Goal: Complete application form

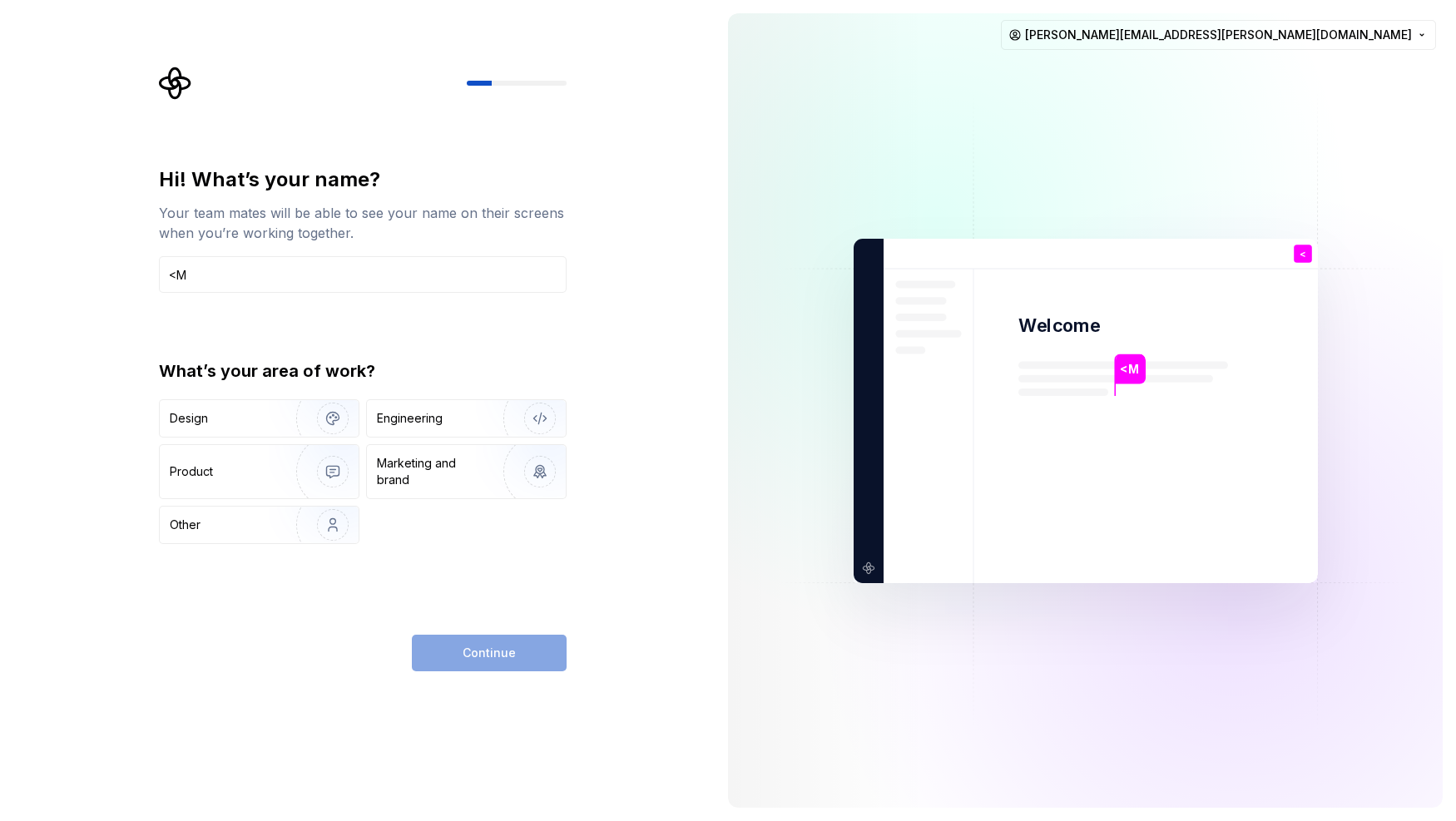
type input "<"
type input "[PERSON_NAME]"
click at [516, 419] on img "button" at bounding box center [529, 419] width 106 height 112
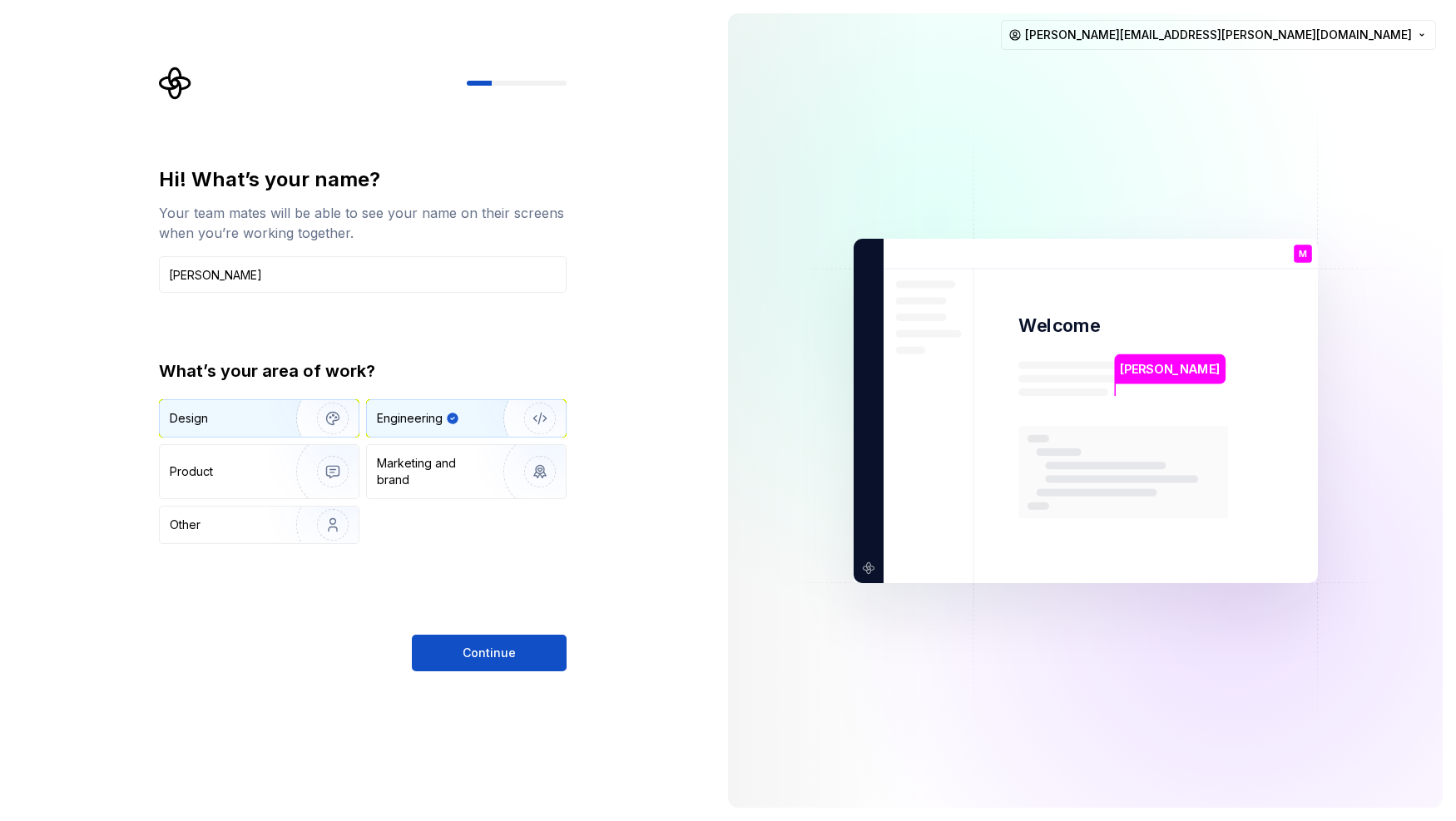
click at [312, 423] on img "button" at bounding box center [321, 419] width 106 height 112
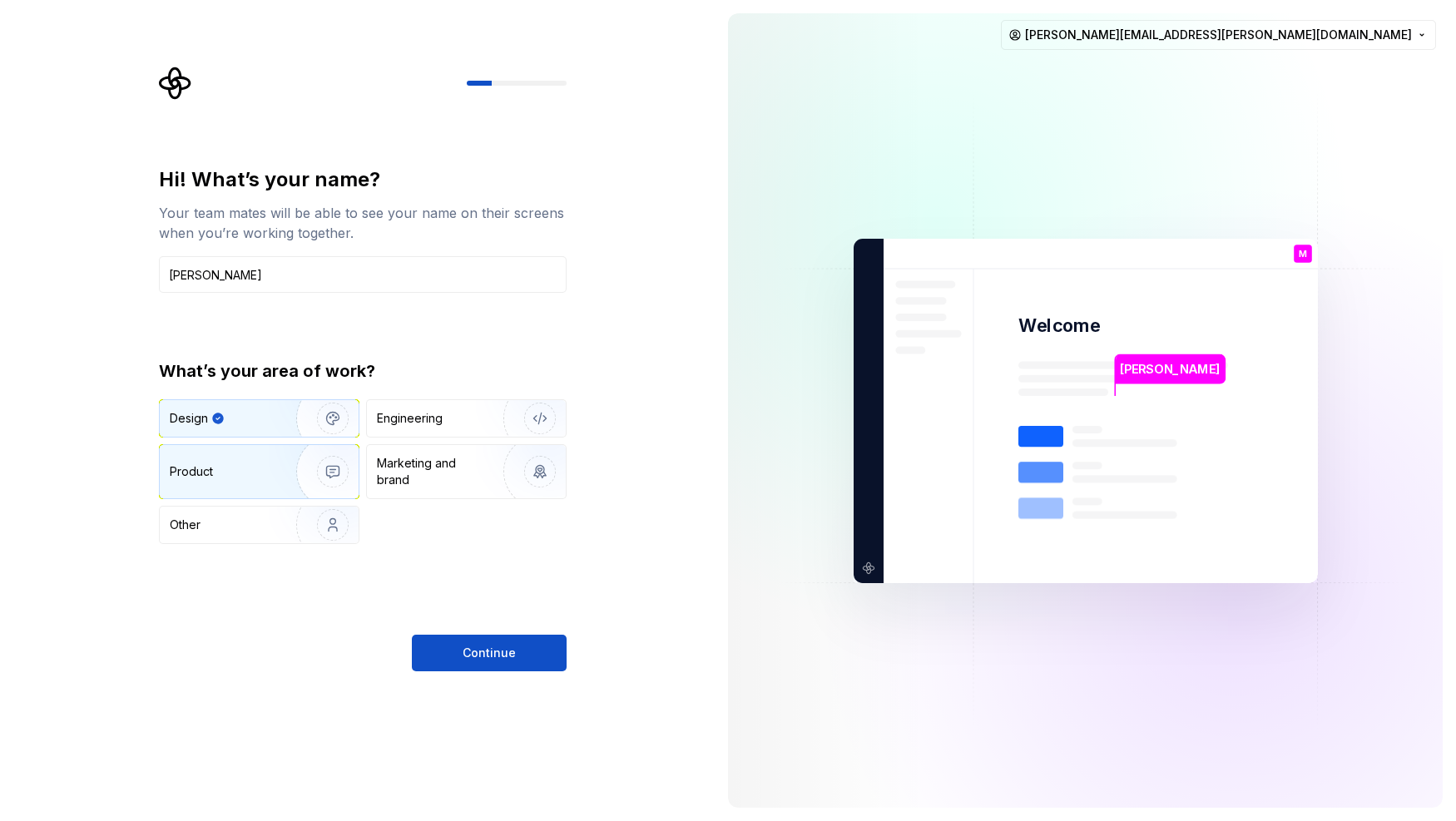
click at [308, 461] on img "button" at bounding box center [321, 471] width 106 height 112
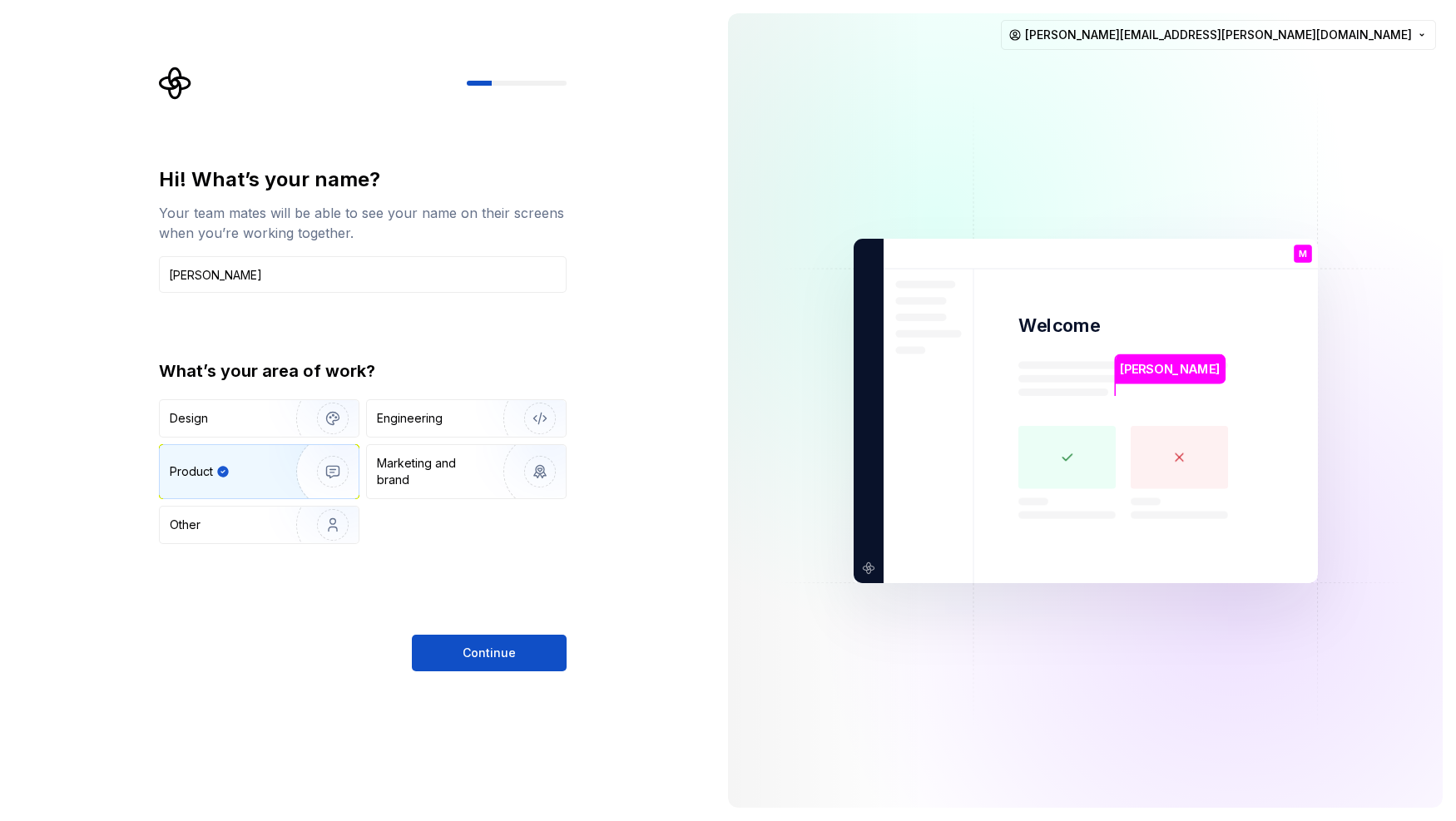
click at [446, 438] on div "Design Engineering Product Marketing and brand Other" at bounding box center [362, 471] width 408 height 144
click at [489, 416] on img "button" at bounding box center [529, 419] width 106 height 112
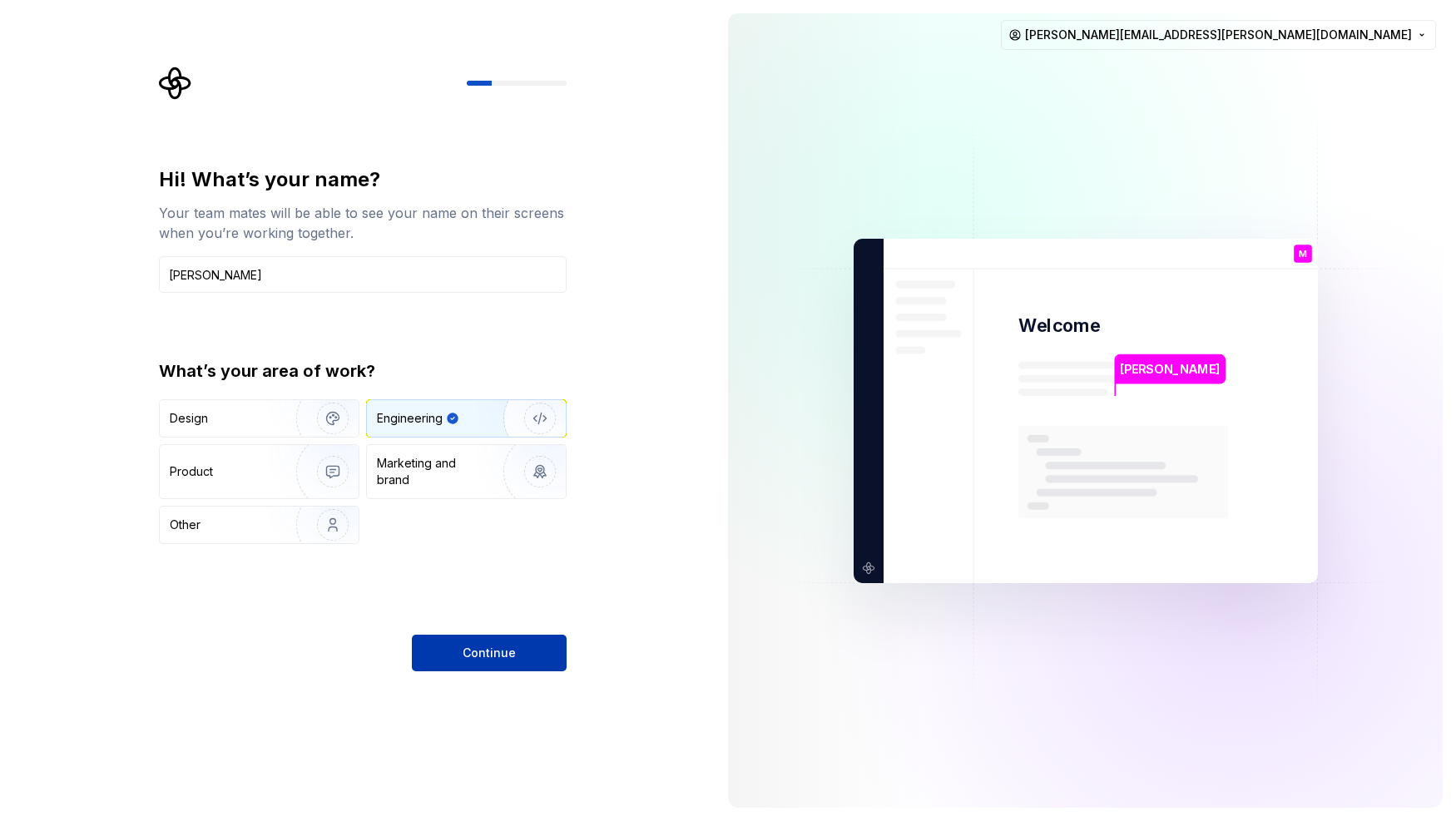
click at [509, 656] on span "Continue" at bounding box center [489, 653] width 54 height 16
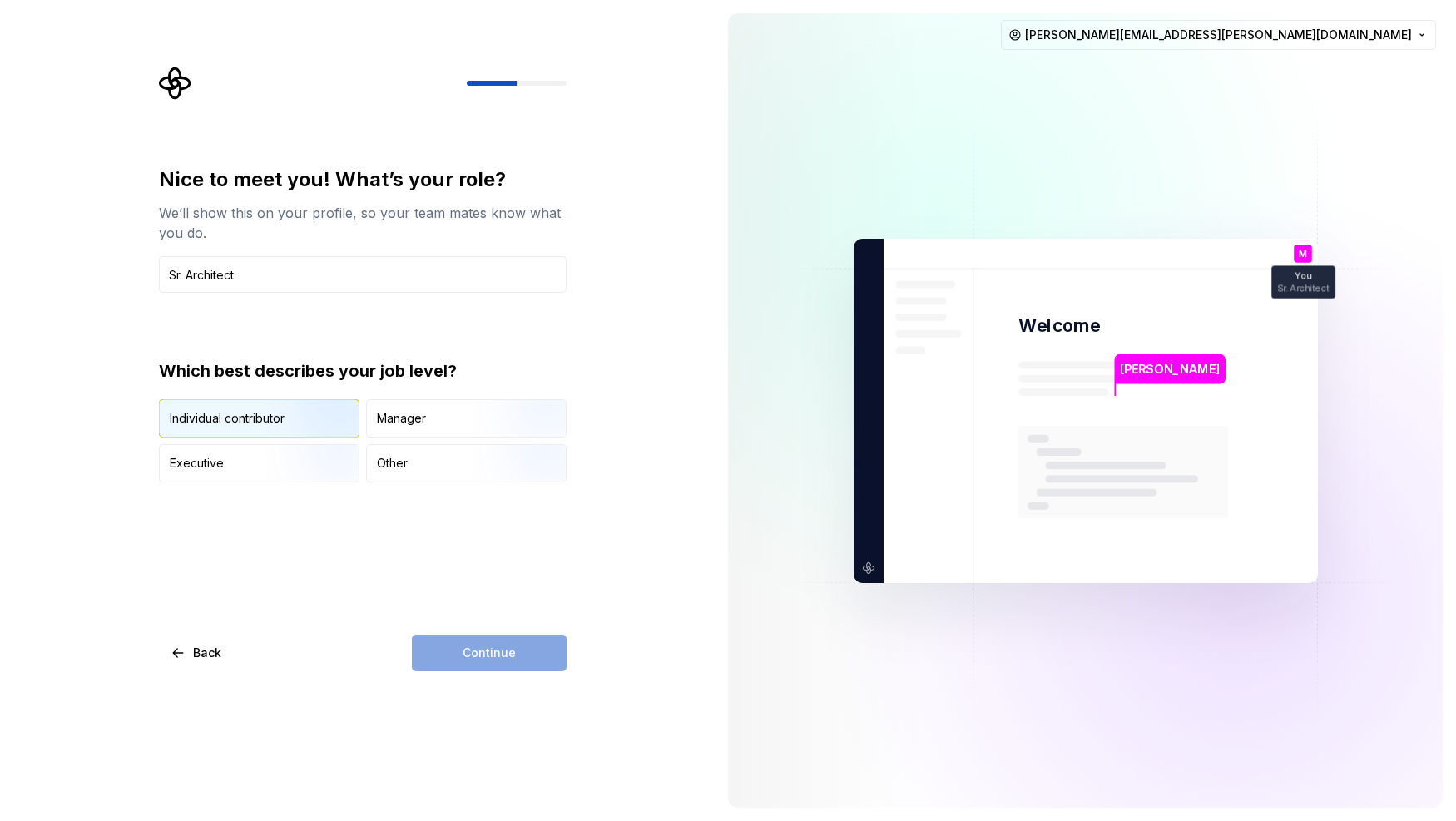
type input "Sr. Architect"
click at [345, 415] on img "button" at bounding box center [318, 439] width 106 height 112
click at [510, 639] on button "Continue" at bounding box center [489, 653] width 155 height 36
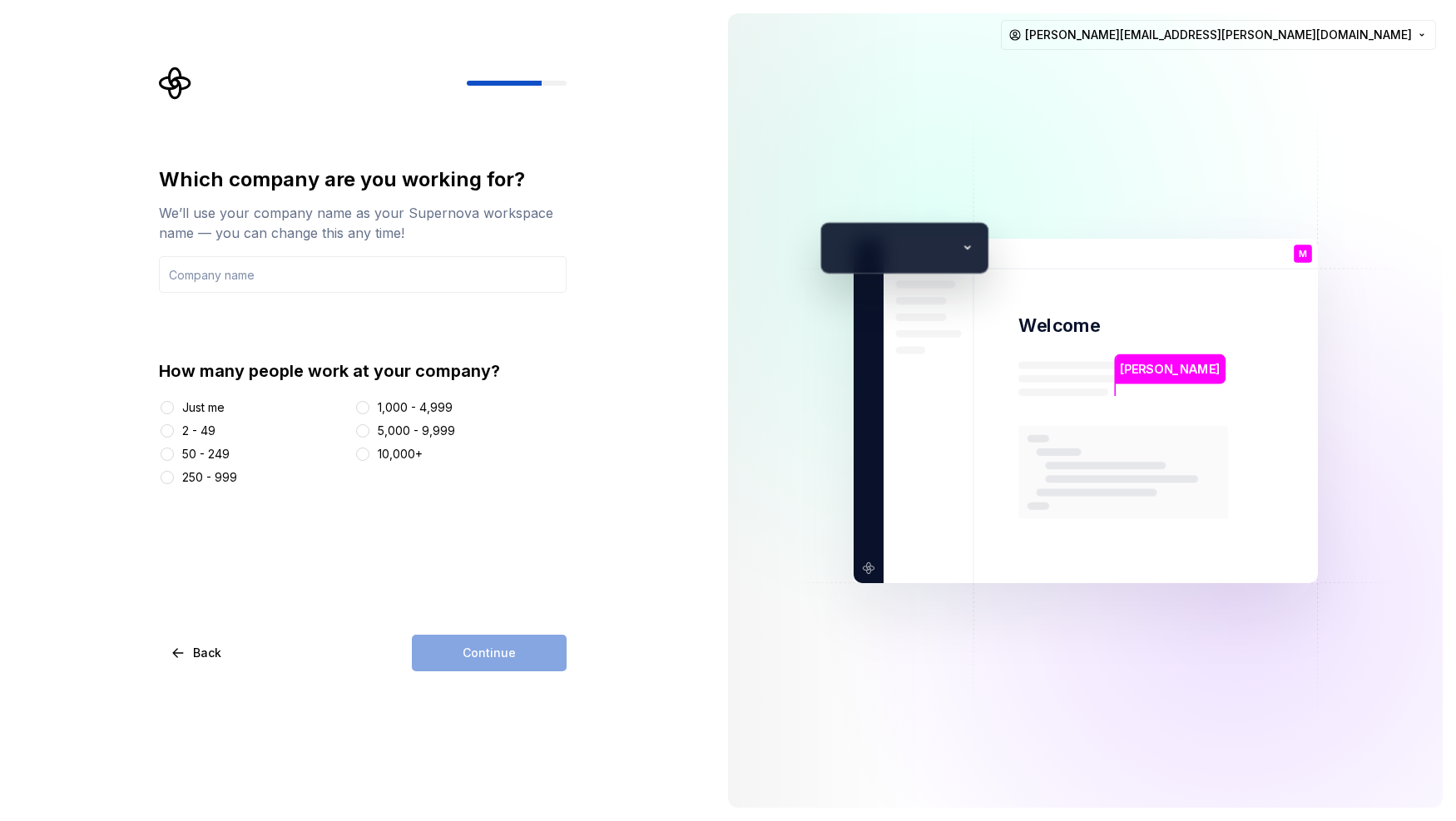
click at [424, 434] on div "5,000 - 9,999" at bounding box center [416, 430] width 77 height 16
click at [370, 434] on button "5,000 - 9,999" at bounding box center [363, 431] width 13 height 13
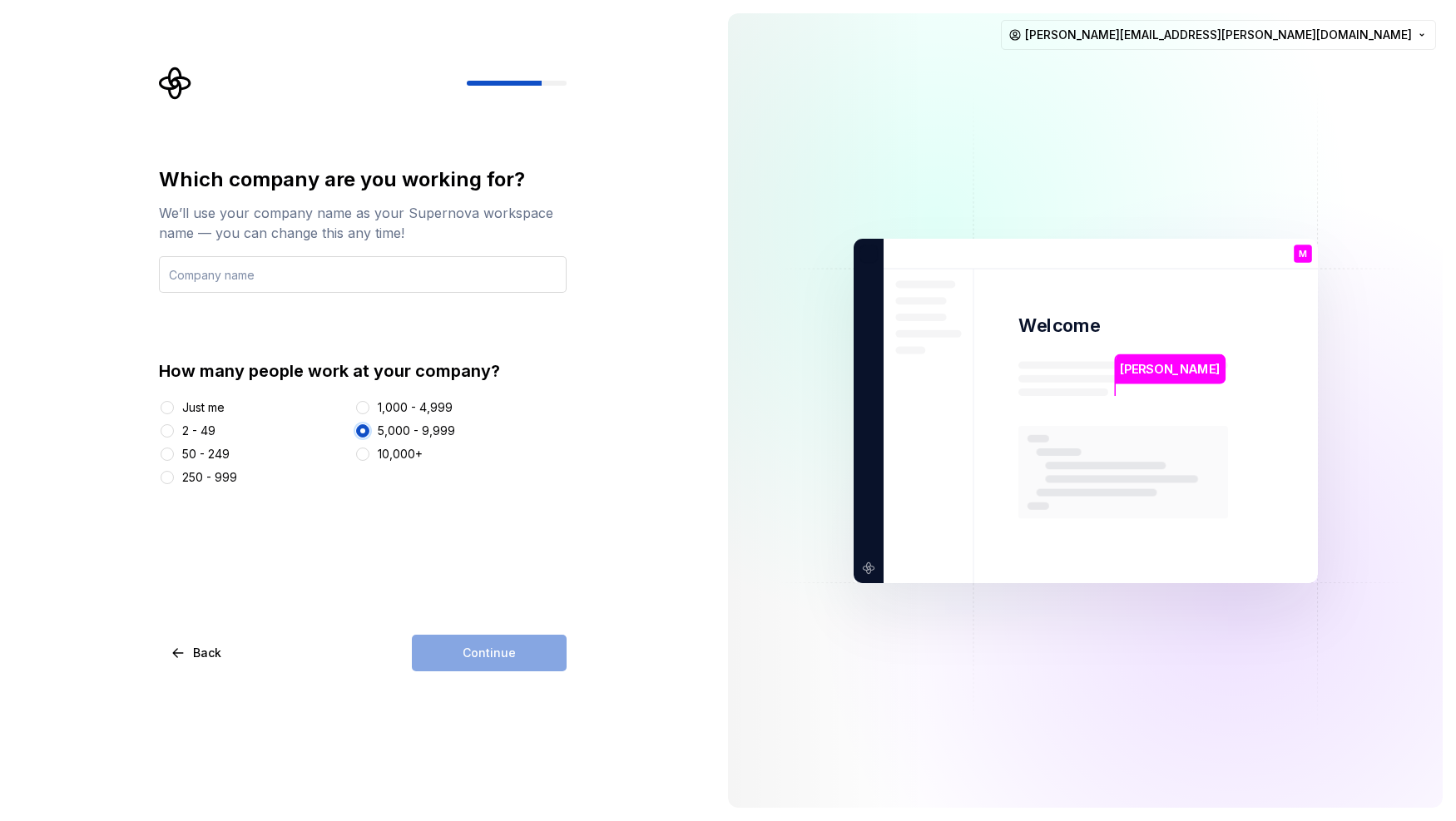
type button "5,000 - 9,999"
click at [400, 269] on input "text" at bounding box center [362, 274] width 408 height 36
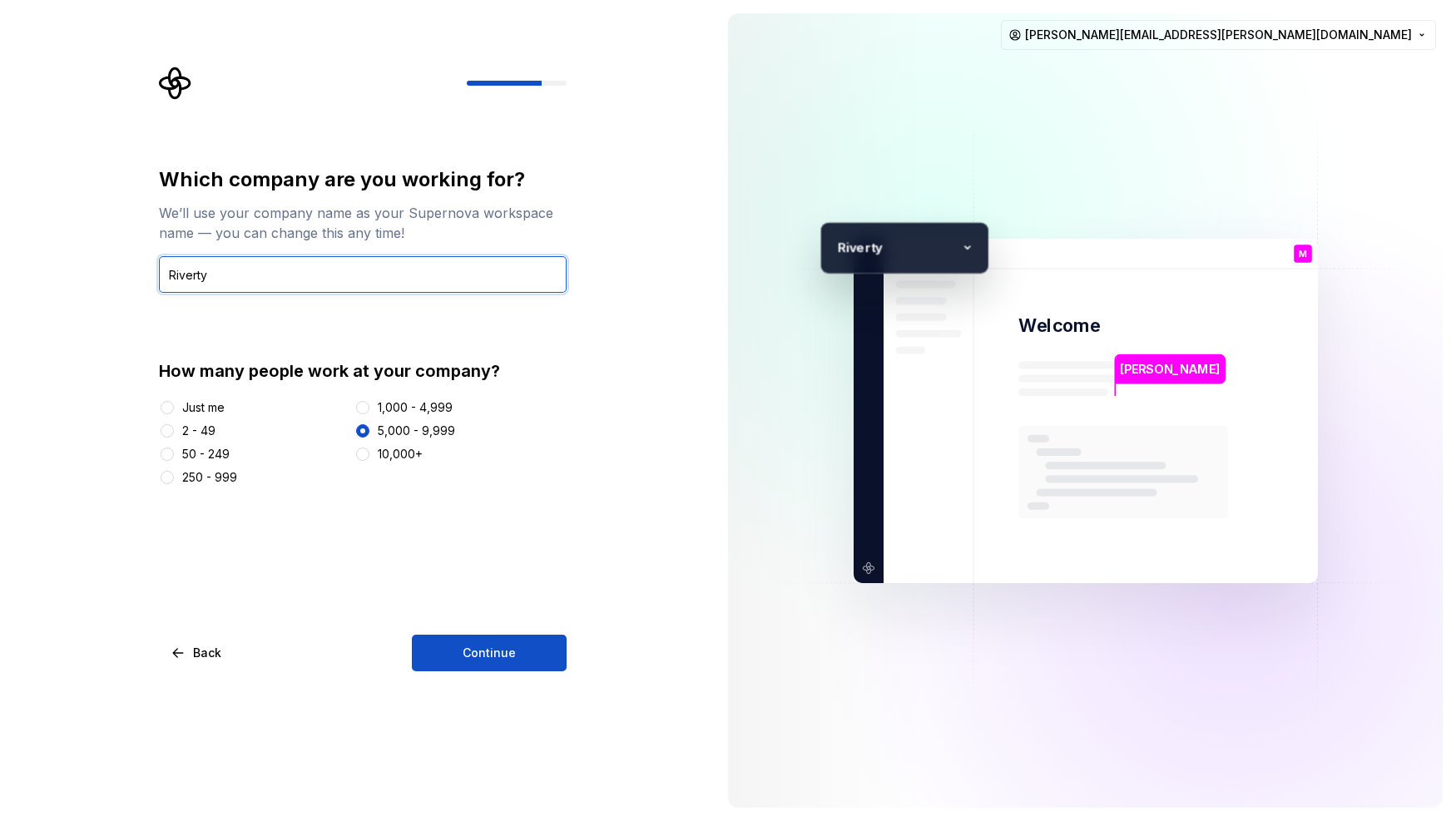
type input "Riverty"
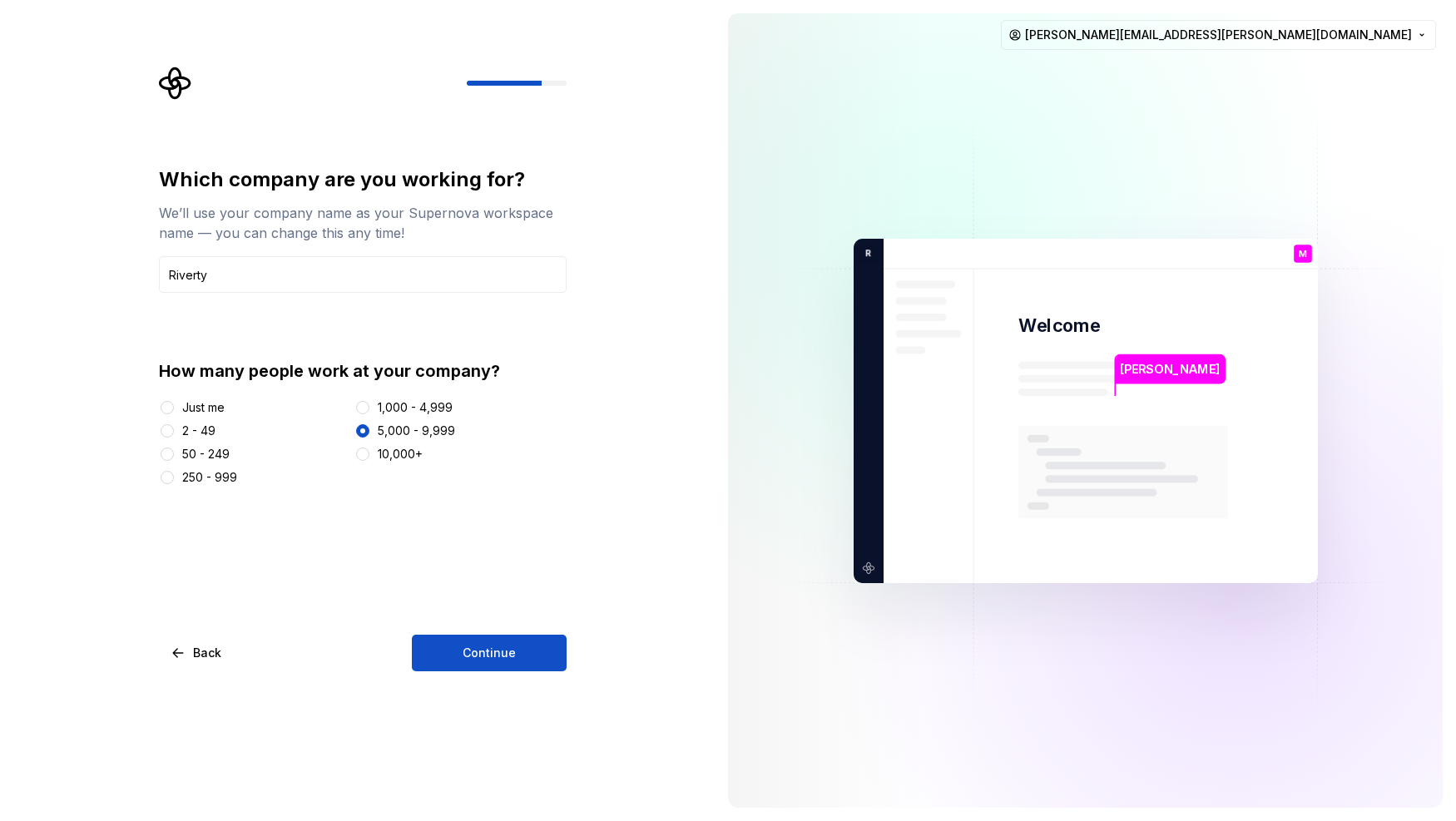
click at [506, 671] on div "Which company are you working for? We’ll use your company name as your Supernov…" at bounding box center [358, 410] width 715 height 821
click at [508, 663] on button "Continue" at bounding box center [489, 653] width 155 height 36
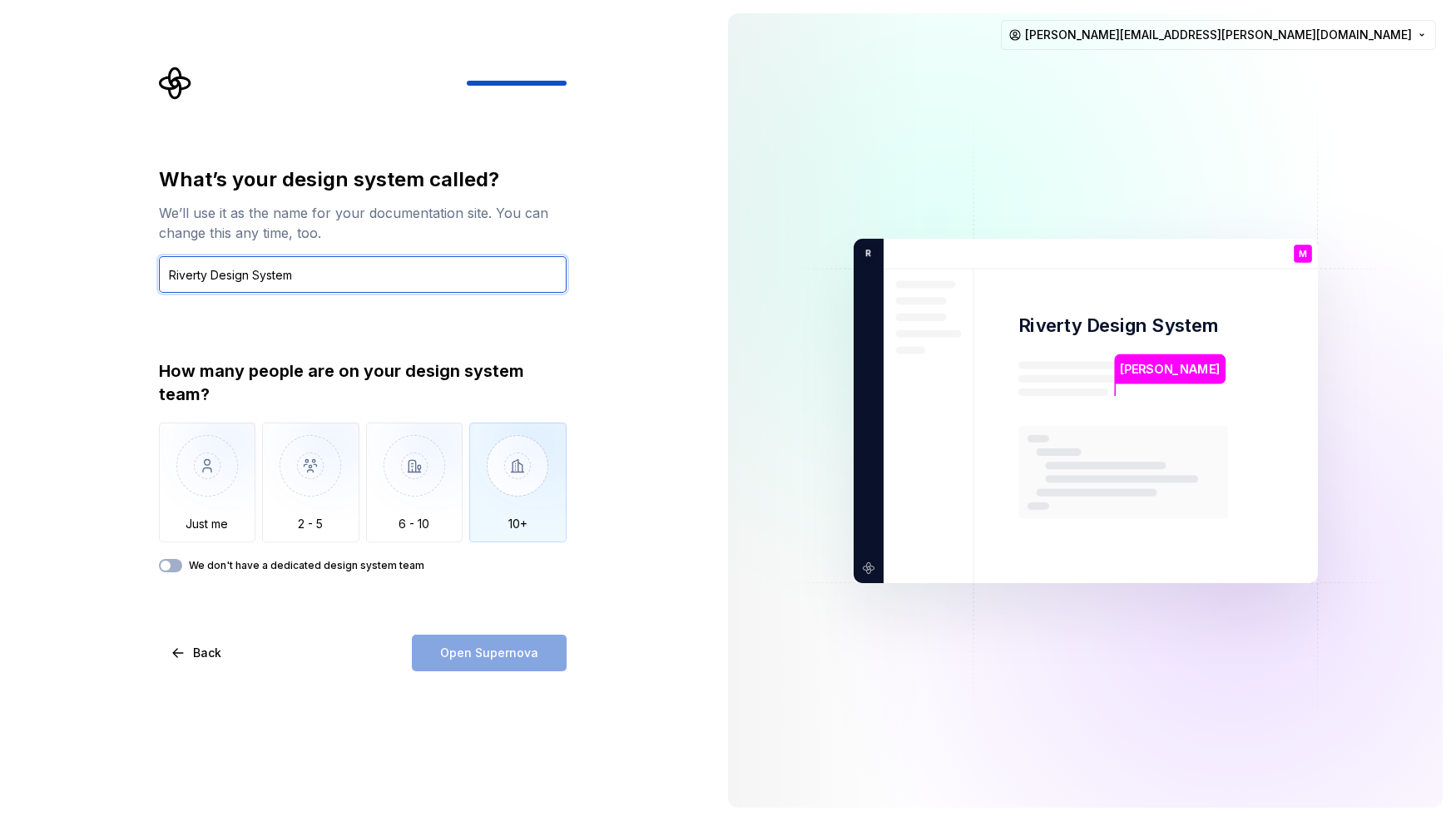
type input "Riverty Design System"
click at [501, 467] on img "button" at bounding box center [518, 478] width 98 height 112
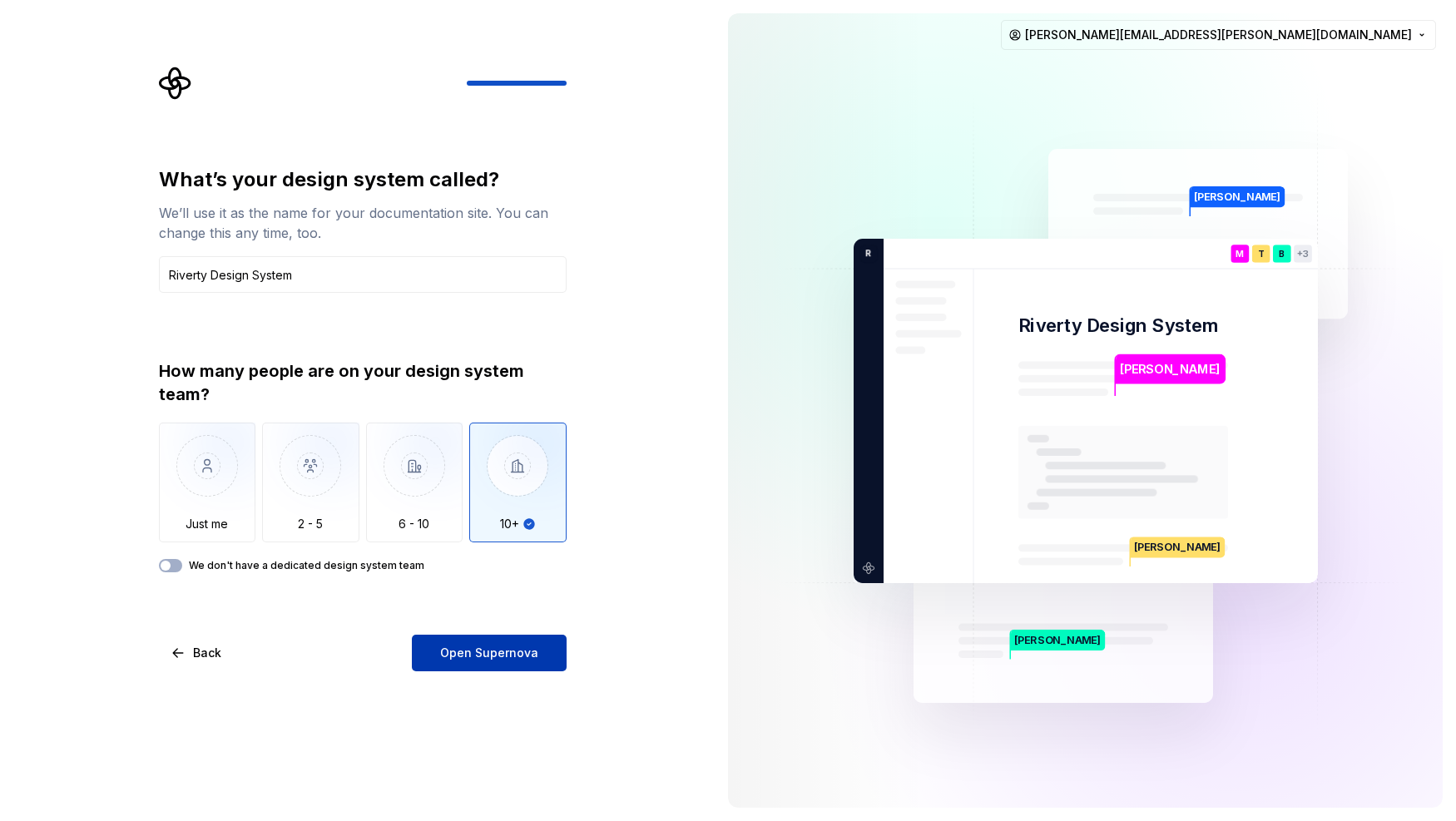
click at [505, 654] on span "Open Supernova" at bounding box center [489, 653] width 98 height 16
